Goal: Information Seeking & Learning: Learn about a topic

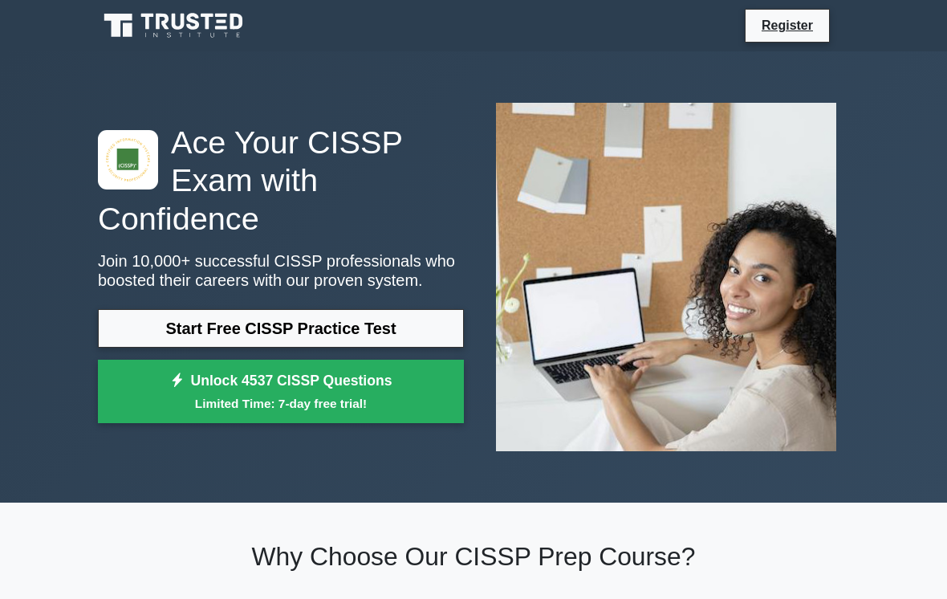
click at [258, 344] on link "Start Free CISSP Practice Test" at bounding box center [281, 328] width 366 height 39
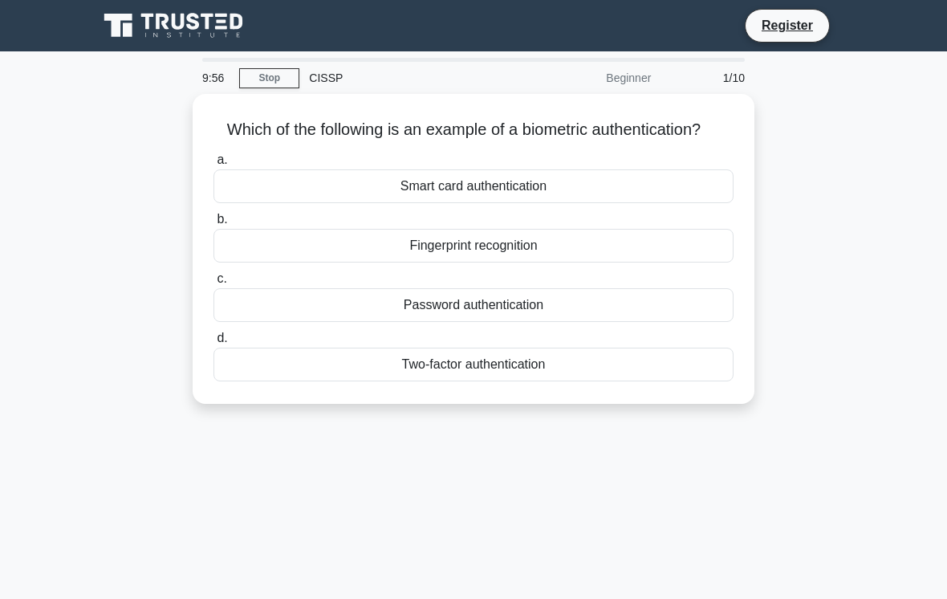
click at [445, 254] on div "Fingerprint recognition" at bounding box center [473, 246] width 520 height 34
click at [213, 225] on input "b. Fingerprint recognition" at bounding box center [213, 219] width 0 height 10
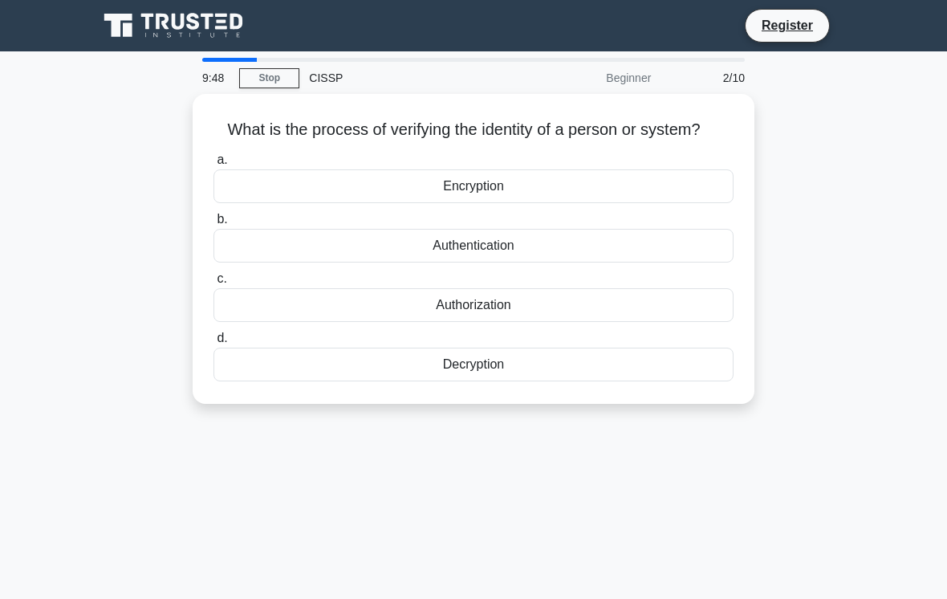
click at [458, 262] on div "Authentication" at bounding box center [473, 246] width 520 height 34
click at [213, 225] on input "b. Authentication" at bounding box center [213, 219] width 0 height 10
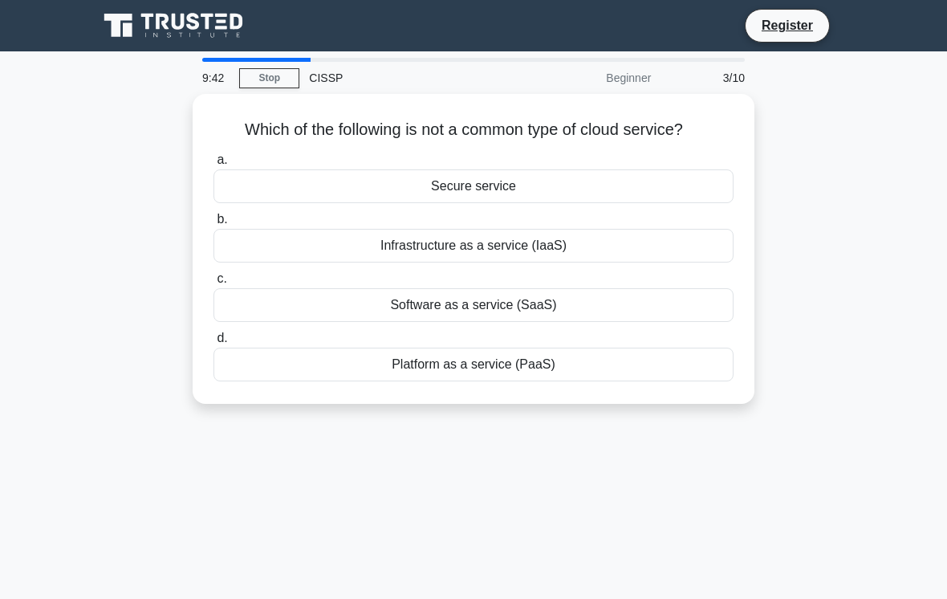
click at [455, 203] on div "Secure service" at bounding box center [473, 186] width 520 height 34
click at [213, 165] on input "a. Secure service" at bounding box center [213, 160] width 0 height 10
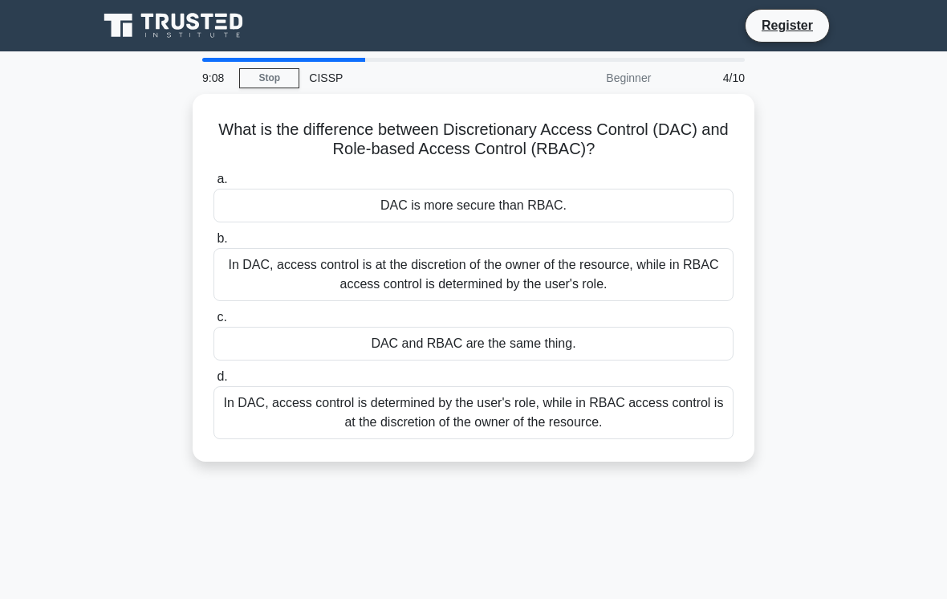
click at [380, 271] on div "In DAC, access control is at the discretion of the owner of the resource, while…" at bounding box center [473, 274] width 520 height 53
click at [213, 244] on input "b. In DAC, access control is at the discretion of the owner of the resource, wh…" at bounding box center [213, 238] width 0 height 10
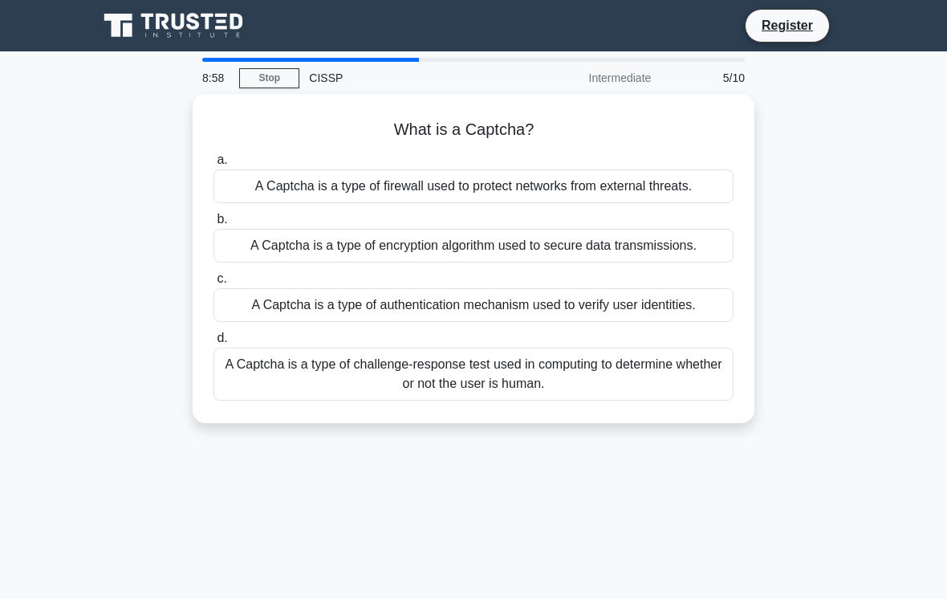
click at [435, 400] on div "A Captcha is a type of challenge-response test used in computing to determine w…" at bounding box center [473, 373] width 520 height 53
click at [213, 343] on input "d. A Captcha is a type of challenge-response test used in computing to determin…" at bounding box center [213, 338] width 0 height 10
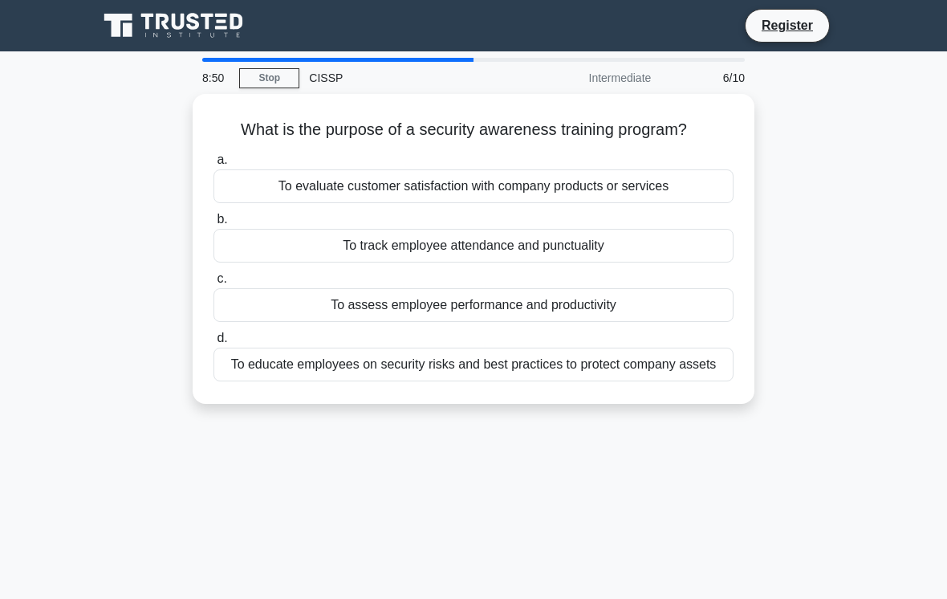
click at [455, 381] on div "To educate employees on security risks and best practices to protect company as…" at bounding box center [473, 364] width 520 height 34
click at [213, 343] on input "d. To educate employees on security risks and best practices to protect company…" at bounding box center [213, 338] width 0 height 10
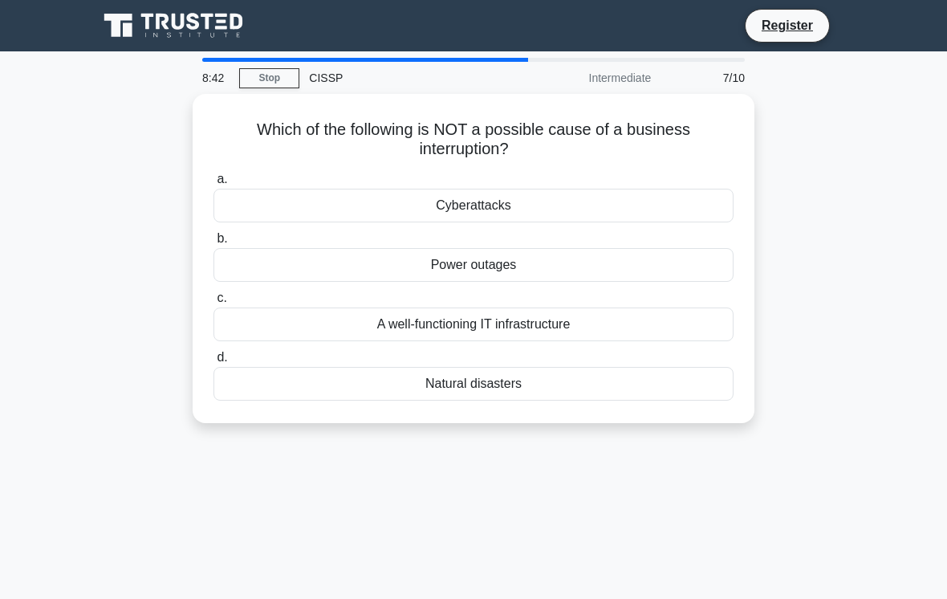
click at [428, 323] on div "A well-functioning IT infrastructure" at bounding box center [473, 324] width 520 height 34
click at [213, 303] on input "c. A well-functioning IT infrastructure" at bounding box center [213, 298] width 0 height 10
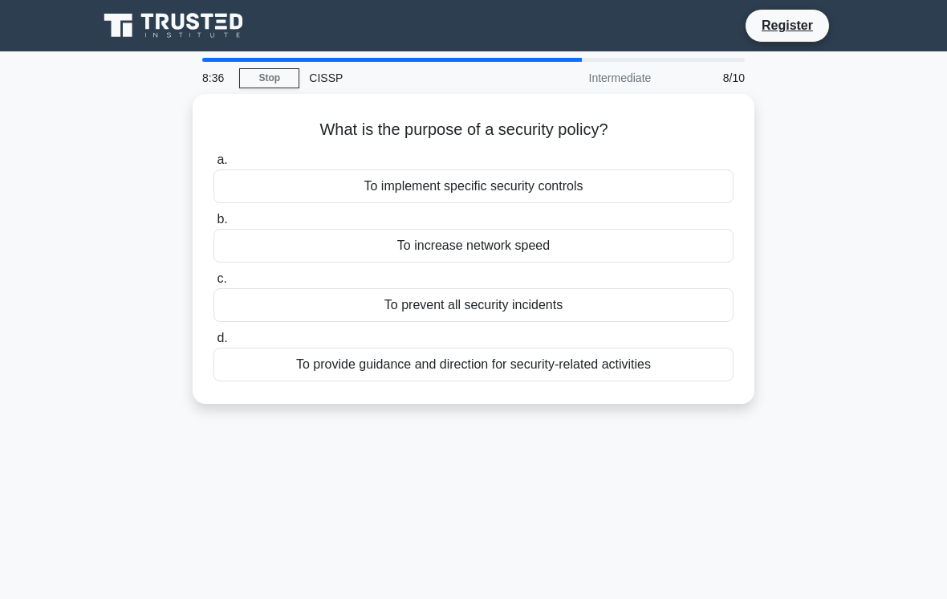
click at [443, 361] on div "To provide guidance and direction for security-related activities" at bounding box center [473, 364] width 520 height 34
click at [213, 343] on input "d. To provide guidance and direction for security-related activities" at bounding box center [213, 338] width 0 height 10
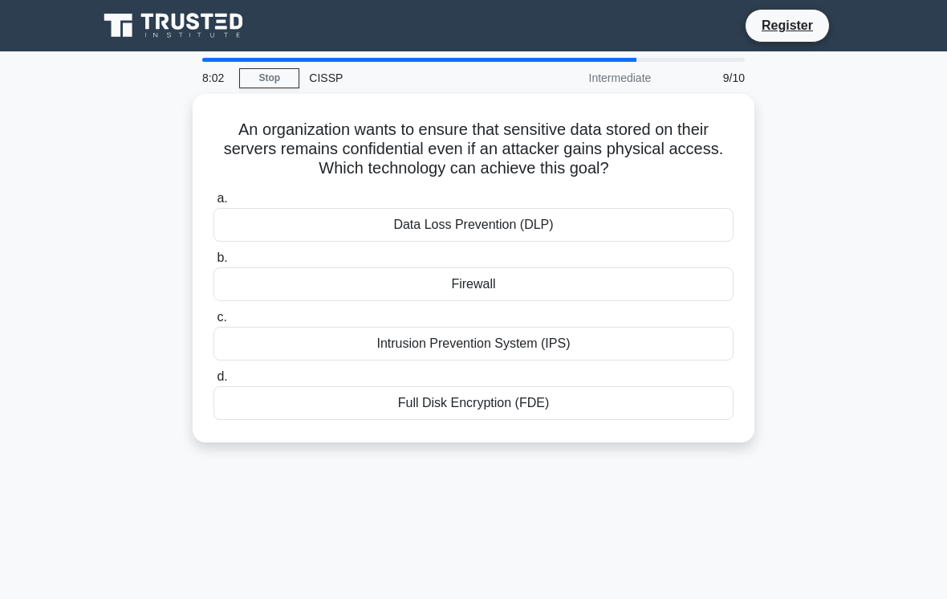
click at [452, 404] on div "Full Disk Encryption (FDE)" at bounding box center [473, 403] width 520 height 34
click at [213, 382] on input "d. Full Disk Encryption (FDE)" at bounding box center [213, 377] width 0 height 10
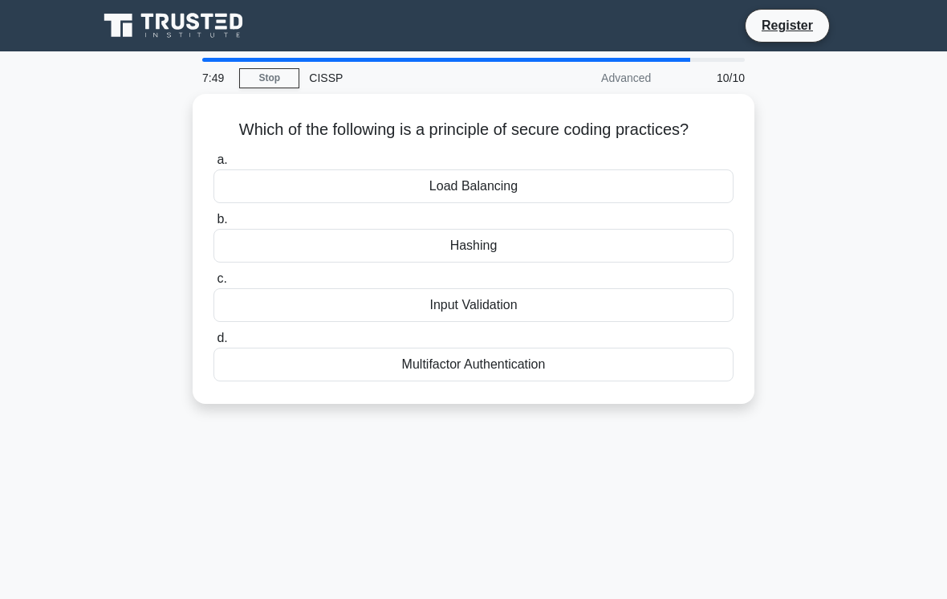
click at [465, 262] on div "Hashing" at bounding box center [473, 246] width 520 height 34
click at [213, 225] on input "b. Hashing" at bounding box center [213, 219] width 0 height 10
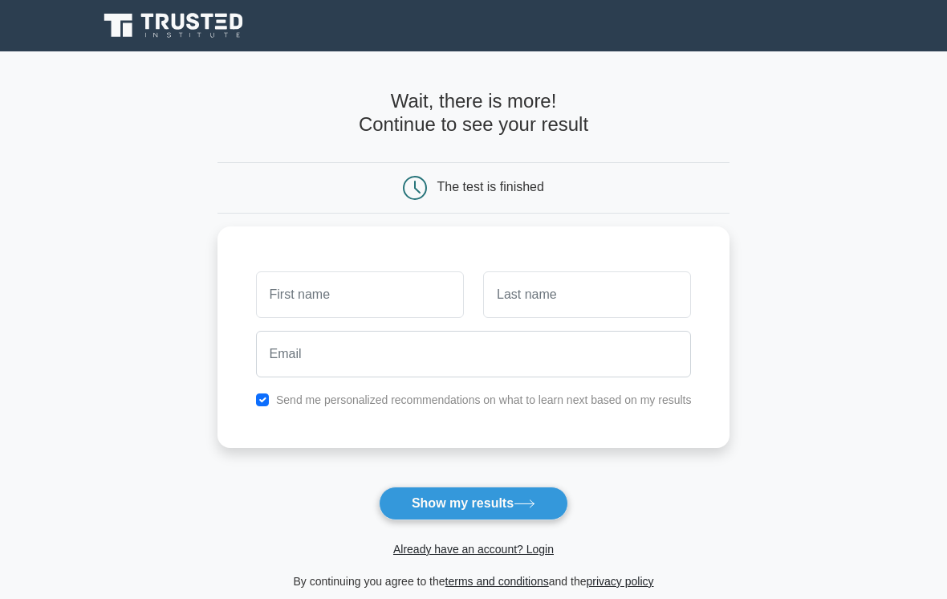
click at [461, 500] on button "Show my results" at bounding box center [473, 503] width 189 height 34
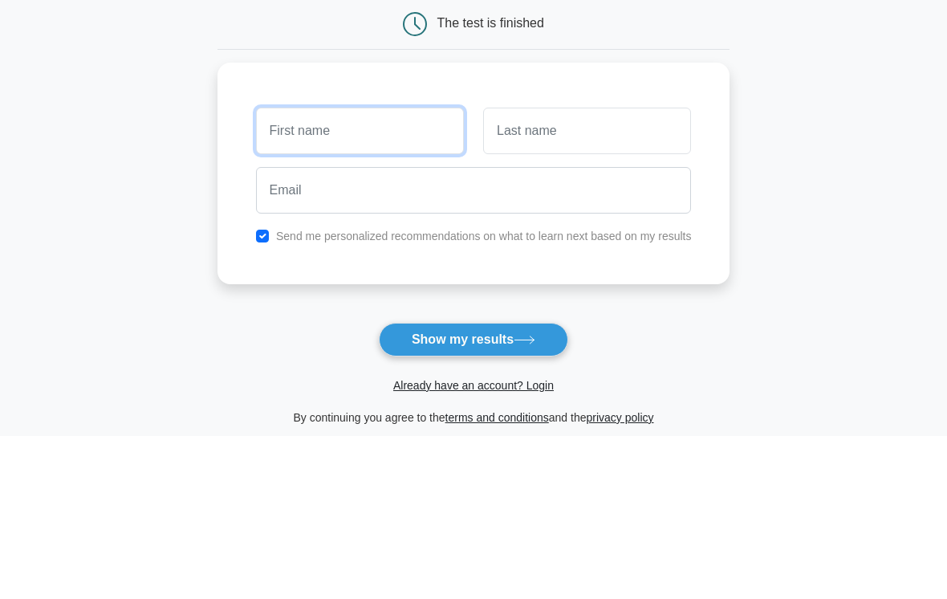
type input "[PERSON_NAME]"
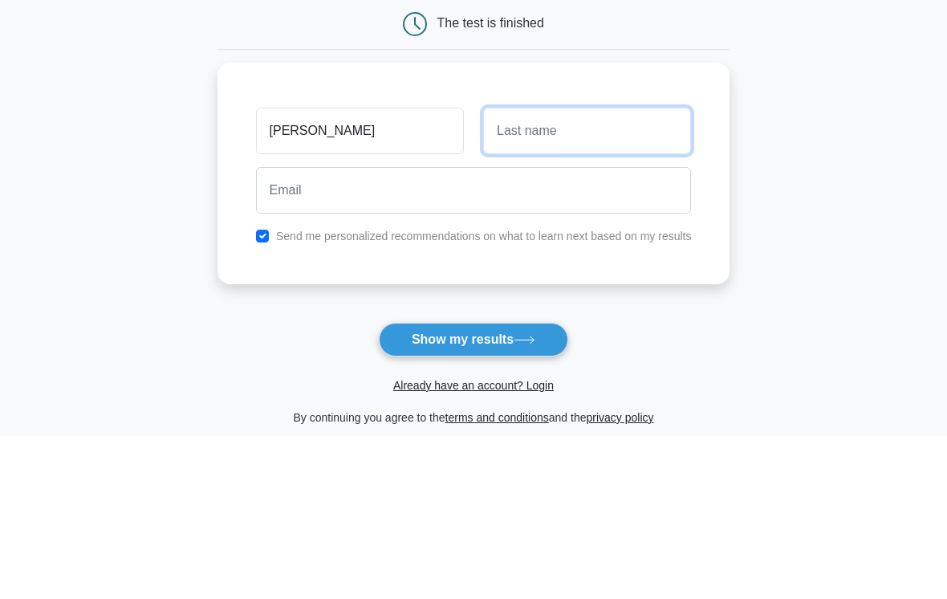
type input "Jutten"
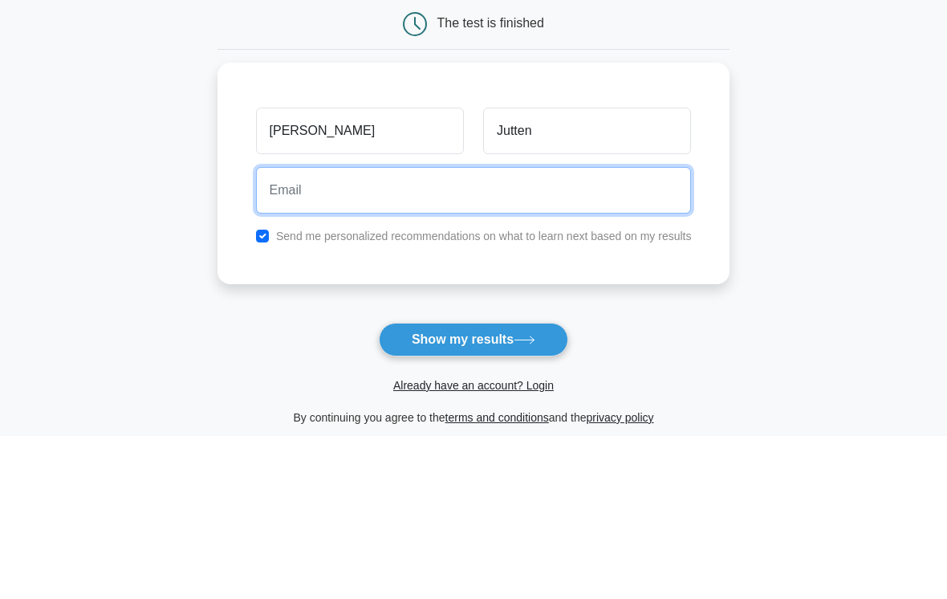
type input "raymondjutten@gmail.com"
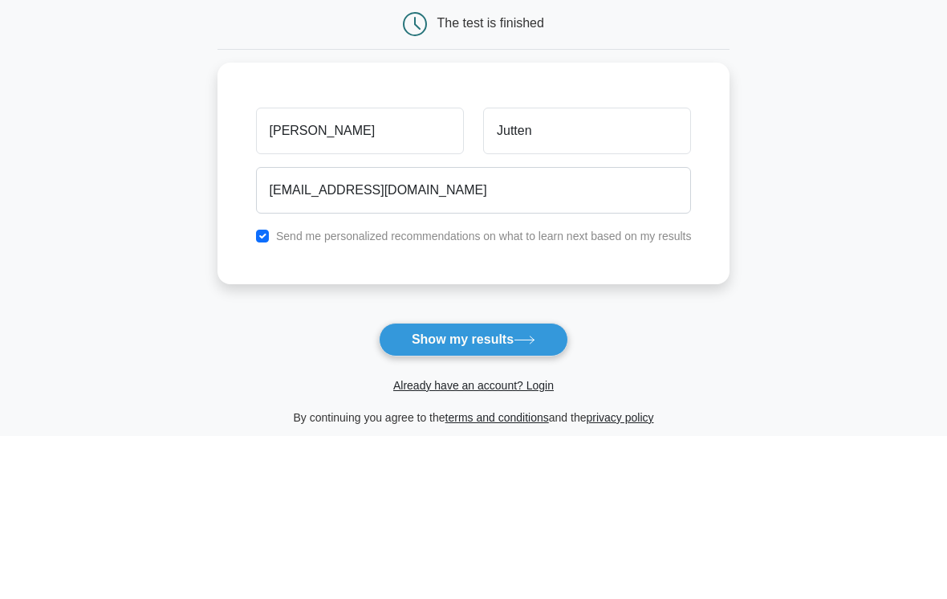
scroll to position [164, 0]
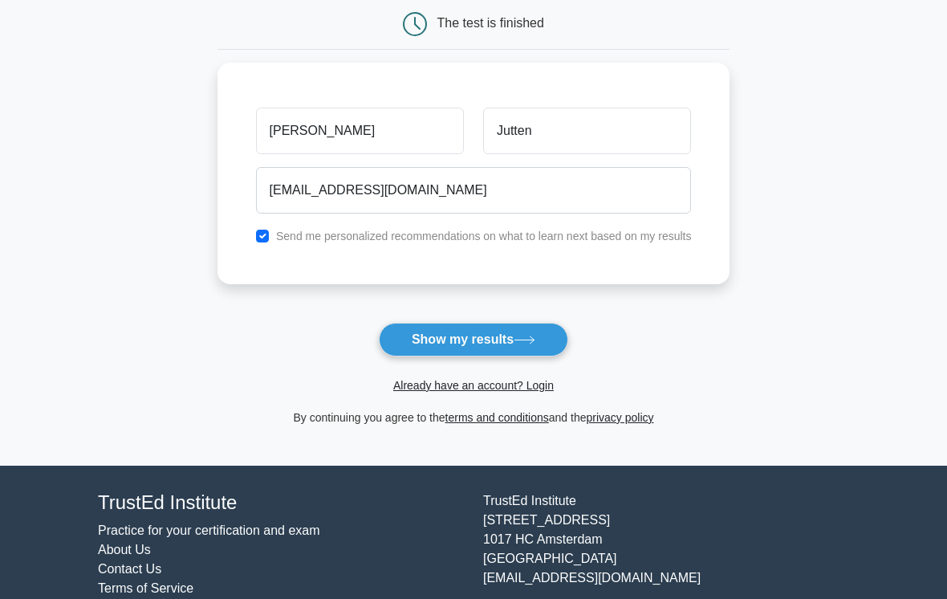
click at [256, 239] on input "checkbox" at bounding box center [262, 235] width 13 height 13
checkbox input "false"
click at [481, 338] on button "Show my results" at bounding box center [473, 340] width 189 height 34
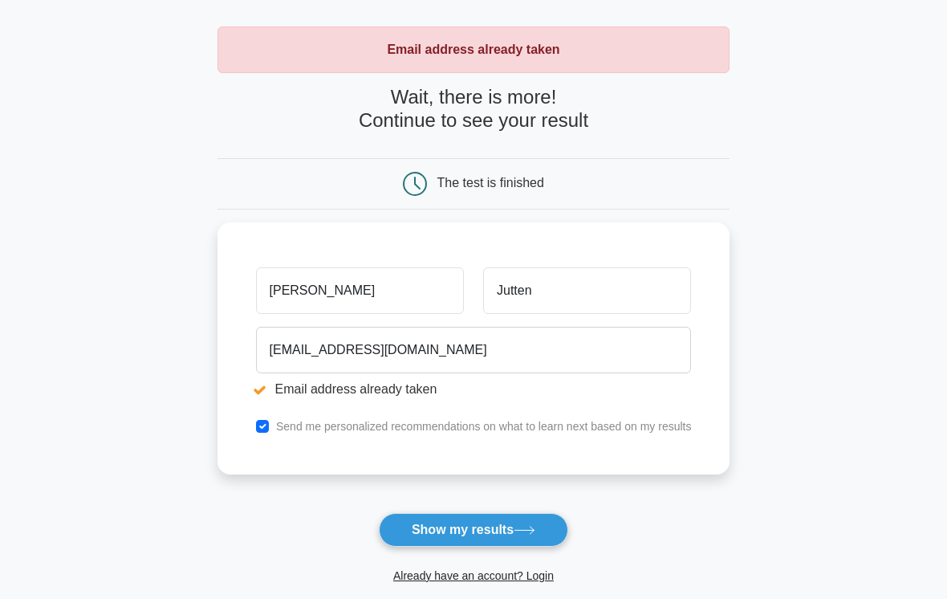
scroll to position [64, 0]
click at [439, 529] on button "Show my results" at bounding box center [473, 529] width 189 height 34
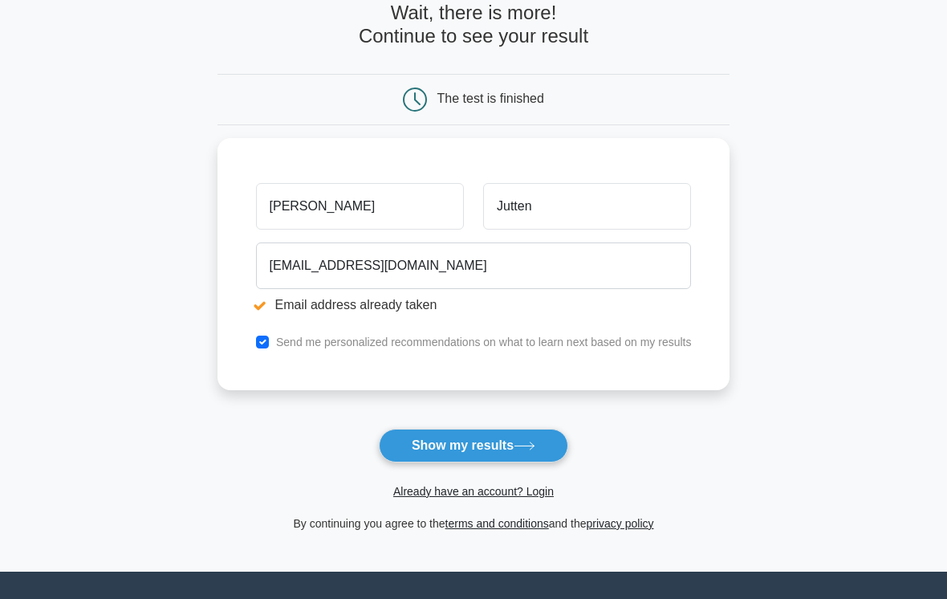
scroll to position [148, 0]
click at [256, 344] on input "checkbox" at bounding box center [262, 341] width 13 height 13
click at [256, 341] on input "checkbox" at bounding box center [262, 341] width 13 height 13
checkbox input "true"
click at [433, 448] on button "Show my results" at bounding box center [473, 445] width 189 height 34
